Goal: Information Seeking & Learning: Learn about a topic

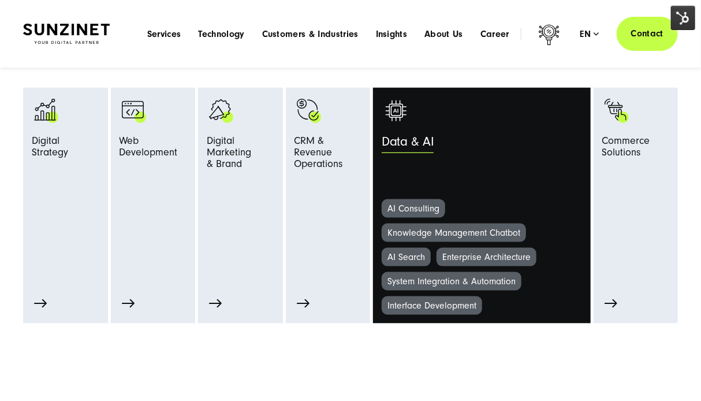
scroll to position [346, 0]
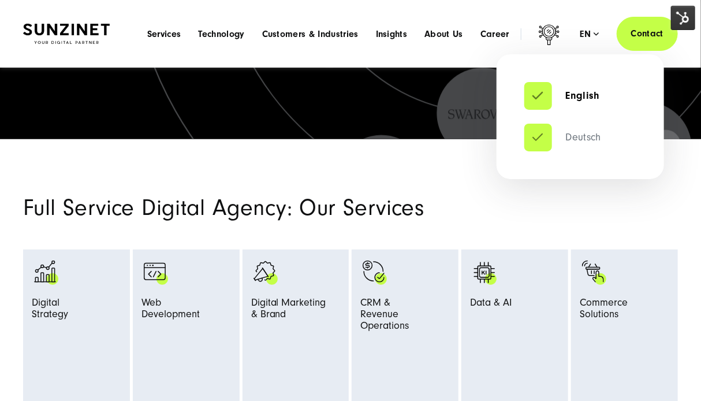
click at [545, 133] on link "Deutsch" at bounding box center [562, 138] width 77 height 12
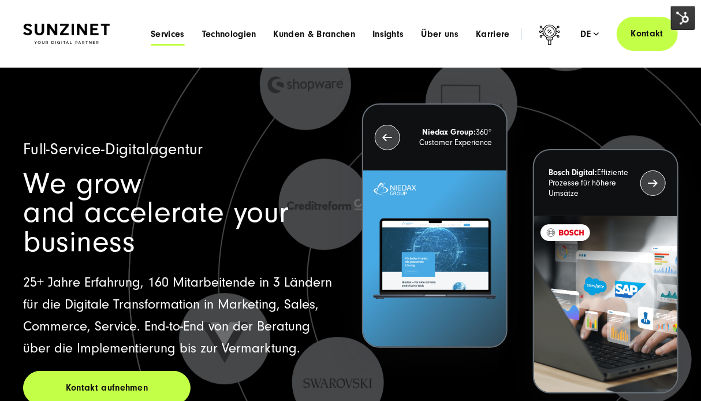
click at [163, 34] on span "Services" at bounding box center [168, 34] width 34 height 12
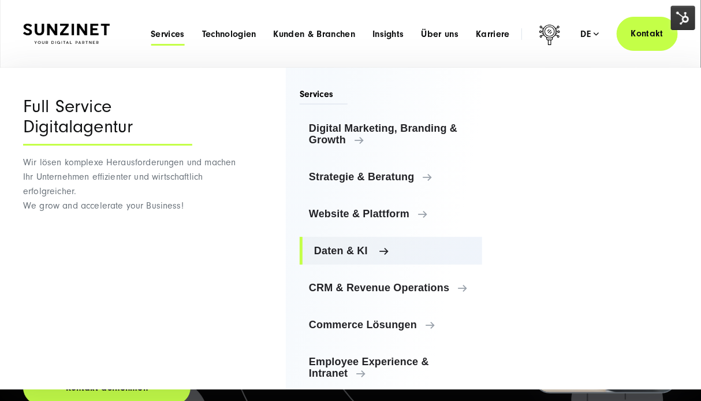
click at [354, 250] on span "Daten & KI" at bounding box center [393, 251] width 159 height 12
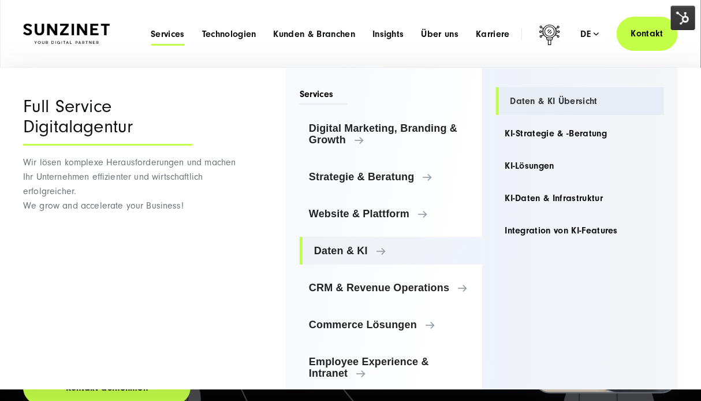
click at [563, 93] on link "Daten & KI Übersicht" at bounding box center [580, 101] width 169 height 28
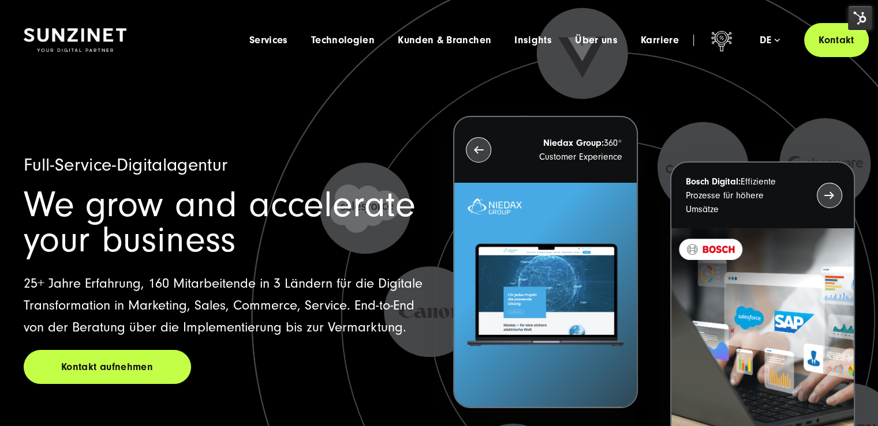
click at [859, 17] on img at bounding box center [860, 18] width 24 height 24
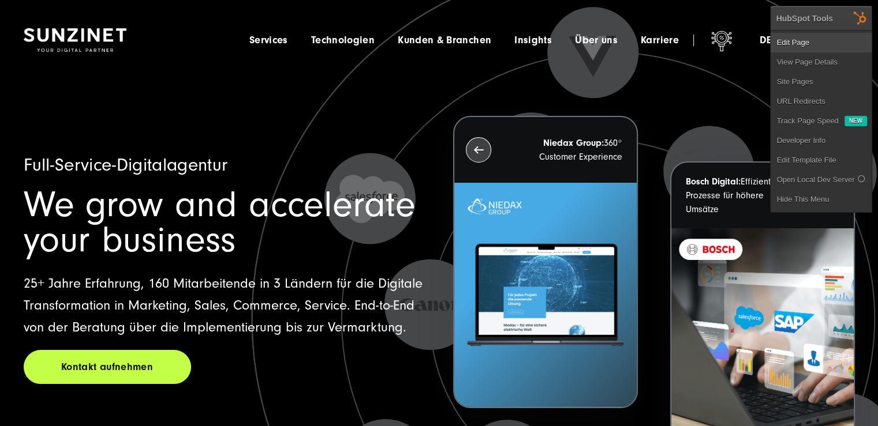
click at [817, 38] on link "Edit Page" at bounding box center [820, 43] width 101 height 20
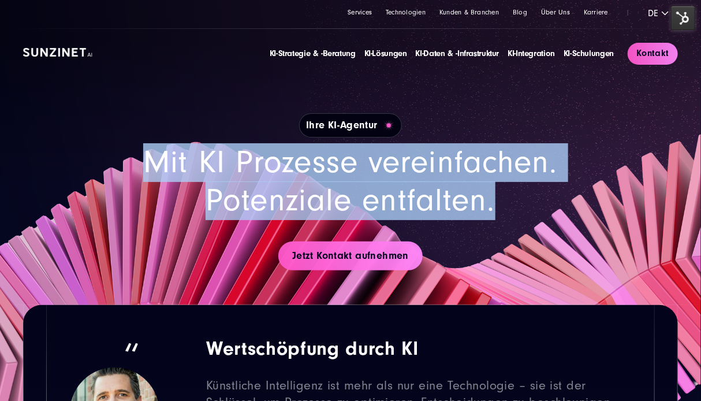
drag, startPoint x: 460, startPoint y: 199, endPoint x: 1, endPoint y: 152, distance: 461.7
click at [1, 152] on section "Ihre KI-Agentur Mit KI Prozesse vereinfachen. Potenziale entfalten. Jetzt Konta…" at bounding box center [350, 152] width 701 height 305
copy h2 "Mit KI Prozesse vereinfachen. Potenziale entfalten."
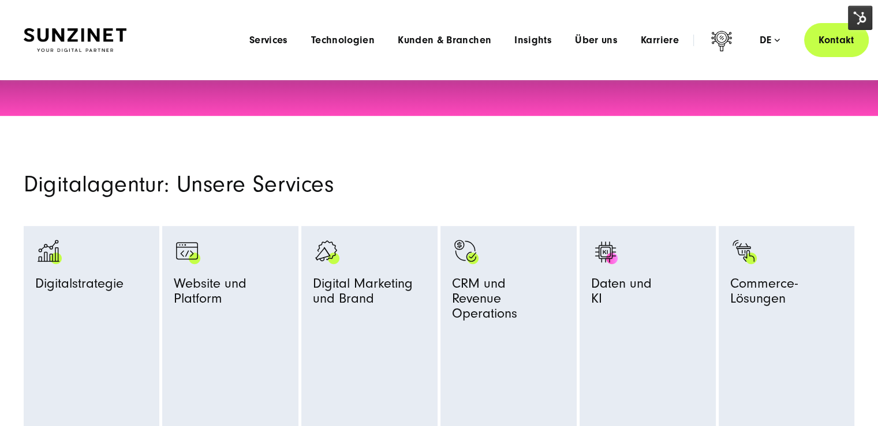
scroll to position [346, 0]
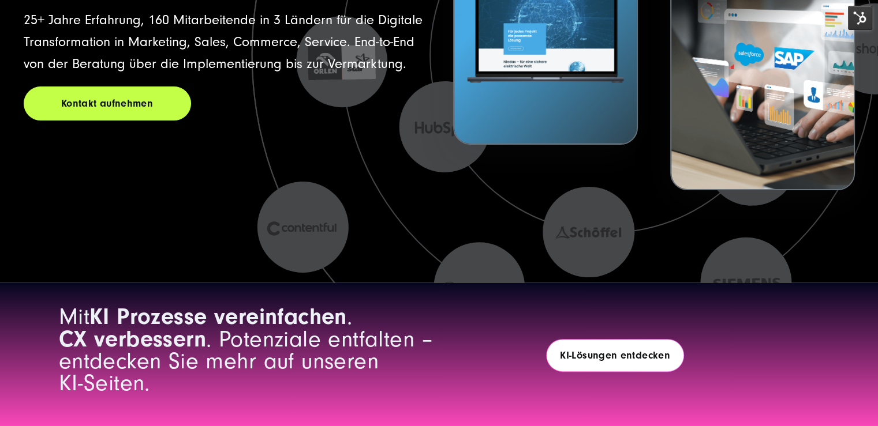
scroll to position [462, 0]
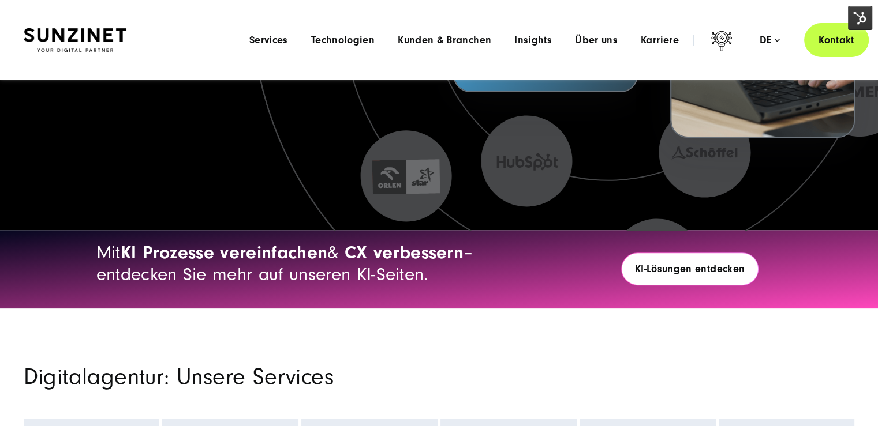
scroll to position [289, 0]
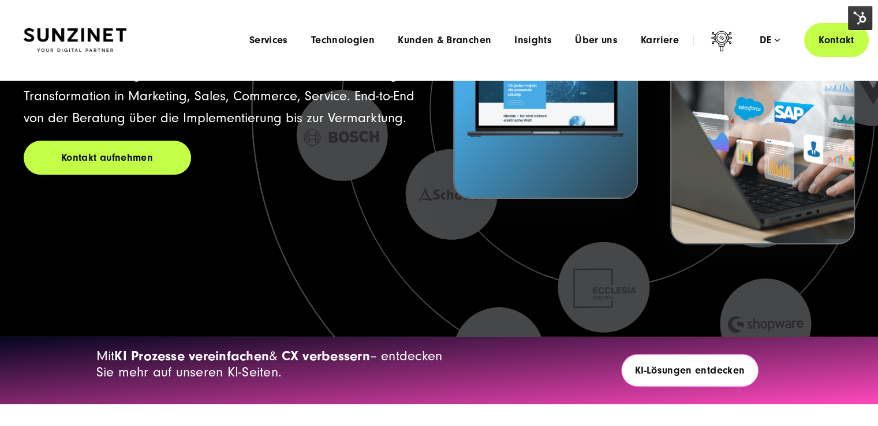
scroll to position [58, 0]
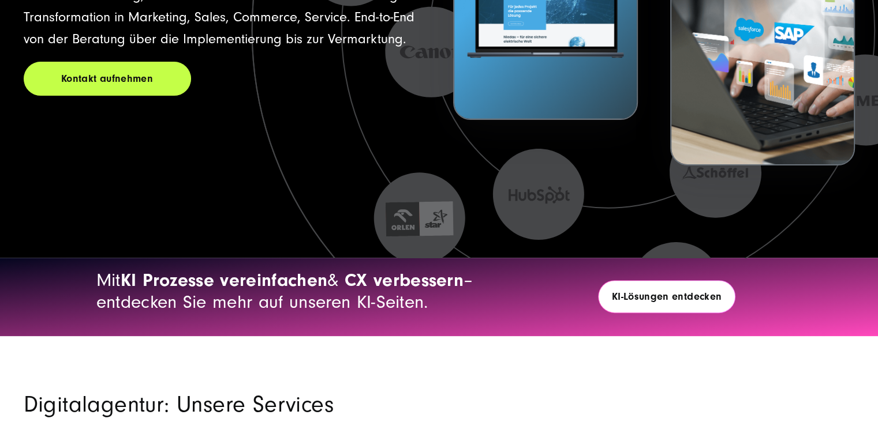
scroll to position [289, 0]
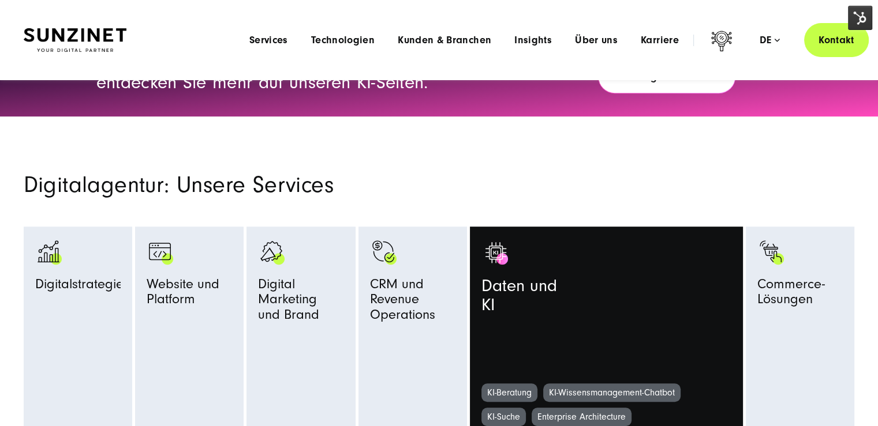
scroll to position [404, 0]
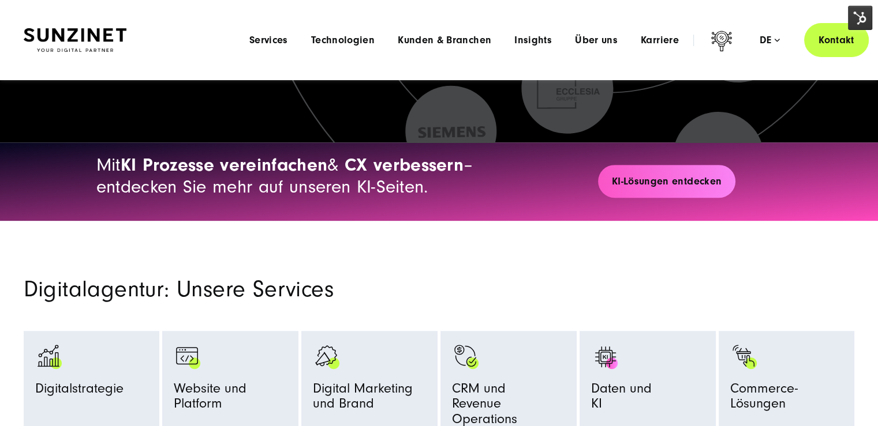
click at [684, 193] on link "KI-Lösungen entdecken" at bounding box center [667, 181] width 138 height 33
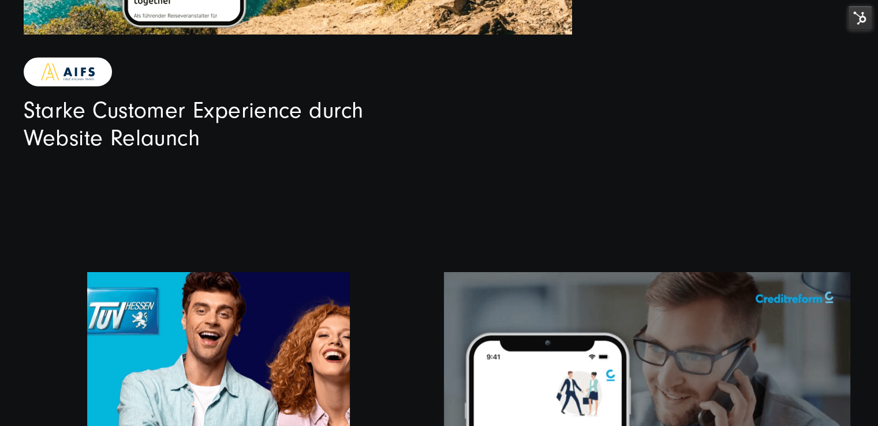
scroll to position [3059, 0]
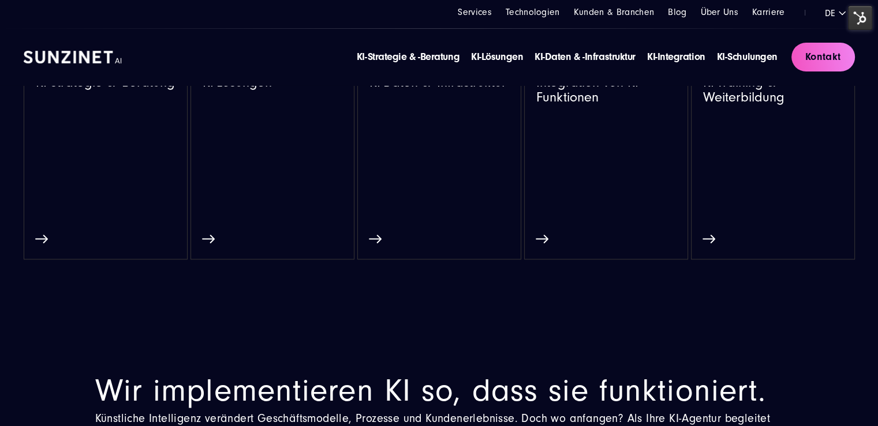
scroll to position [635, 0]
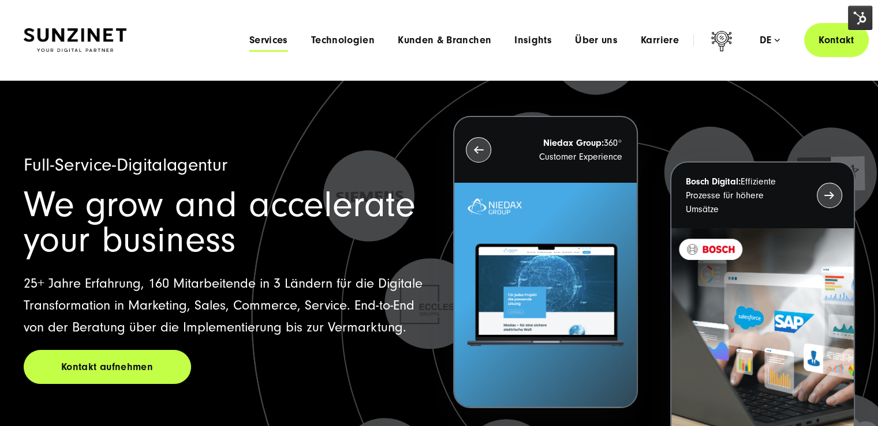
click at [270, 42] on span "Services" at bounding box center [268, 41] width 39 height 12
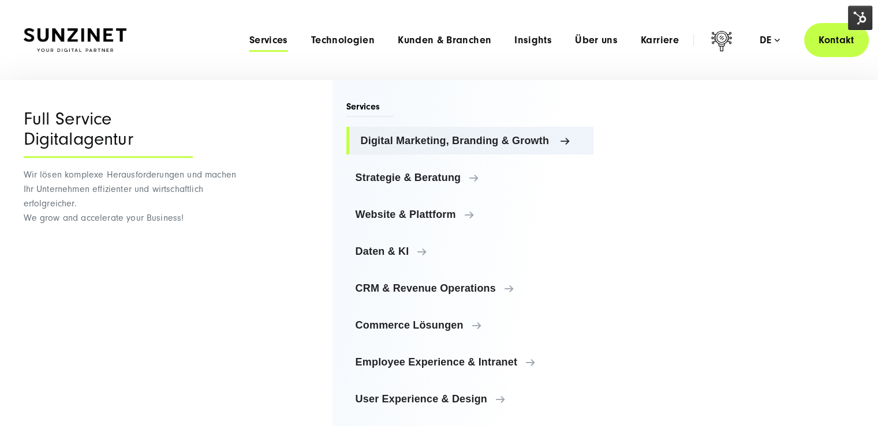
click at [499, 141] on span "Digital Marketing, Branding & Growth" at bounding box center [473, 141] width 224 height 12
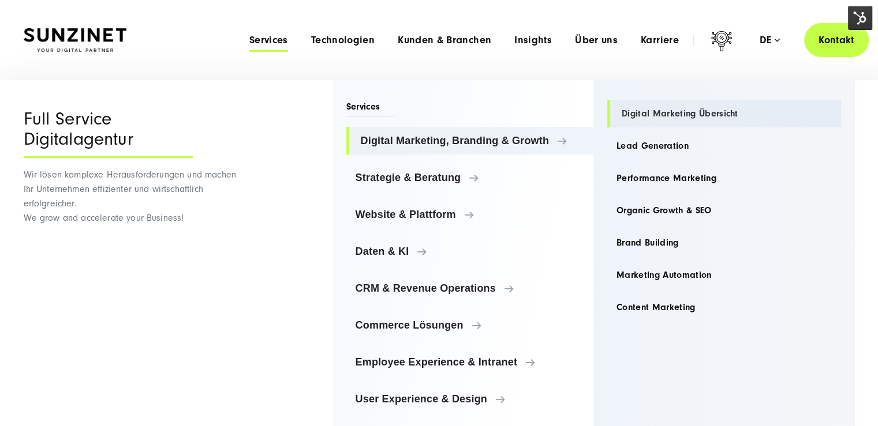
click at [676, 119] on link "Digital Marketing Übersicht" at bounding box center [724, 114] width 234 height 28
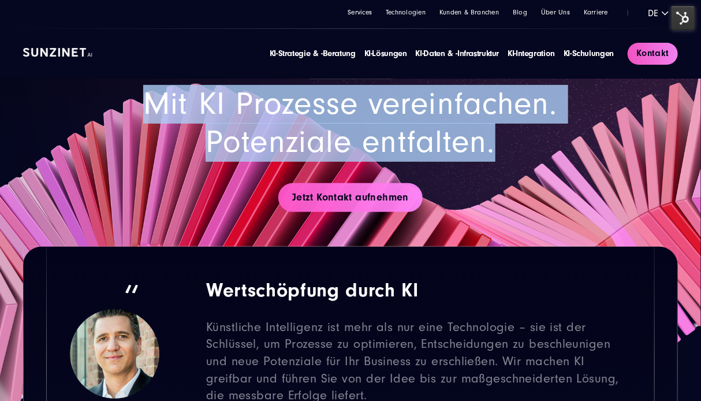
scroll to position [58, 0]
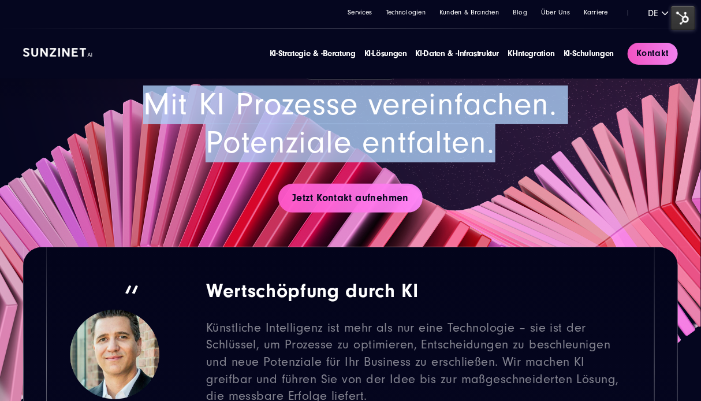
click at [589, 159] on h2 "Mit KI Prozesse vereinfachen. Potenziale entfalten." at bounding box center [350, 123] width 554 height 77
click at [490, 130] on h2 "Mit KI Prozesse vereinfachen. Potenziale entfalten." at bounding box center [350, 123] width 554 height 77
click at [476, 134] on h2 "Mit KI Prozesse vereinfachen. Potenziale entfalten." at bounding box center [350, 123] width 554 height 77
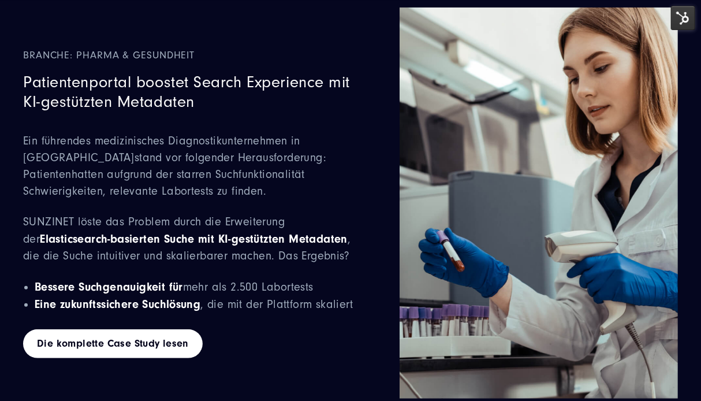
scroll to position [3636, 0]
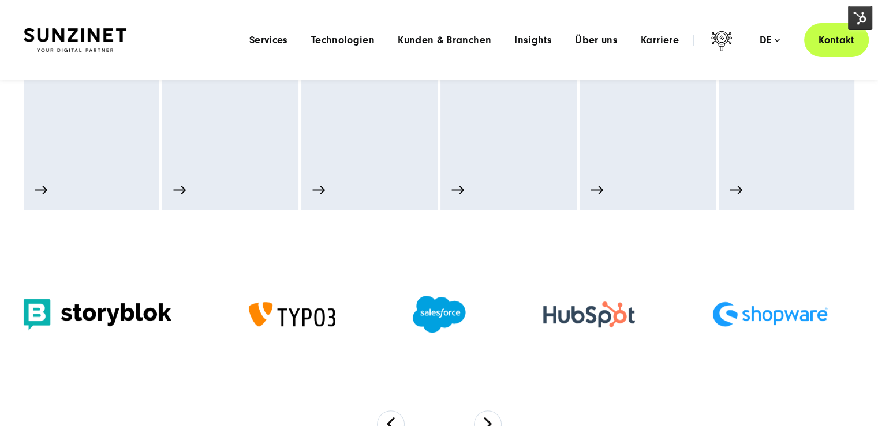
scroll to position [635, 0]
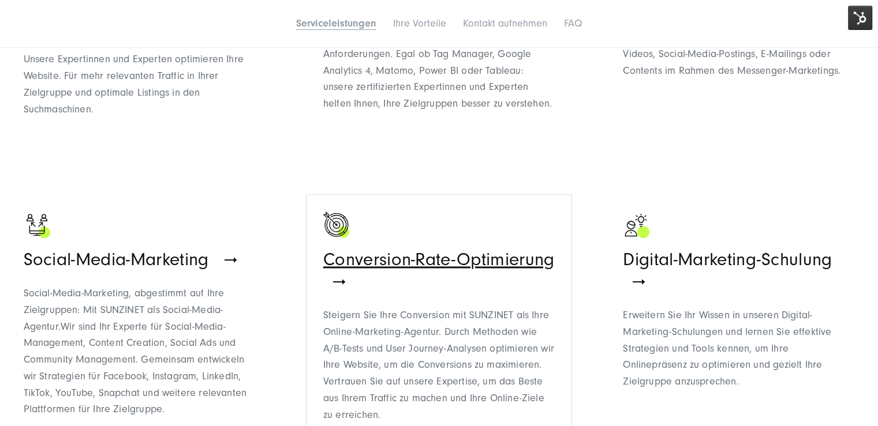
scroll to position [1500, 0]
